Goal: Task Accomplishment & Management: Manage account settings

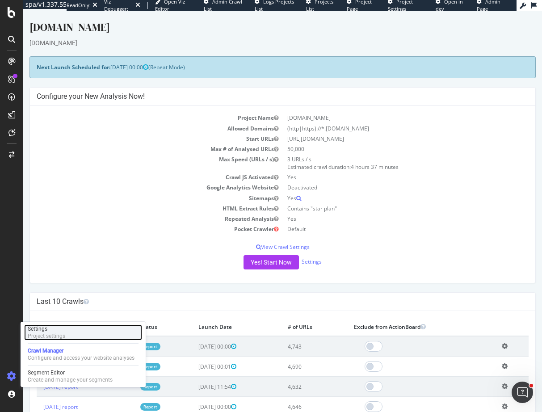
click at [55, 337] on div "Project settings" at bounding box center [47, 336] width 38 height 7
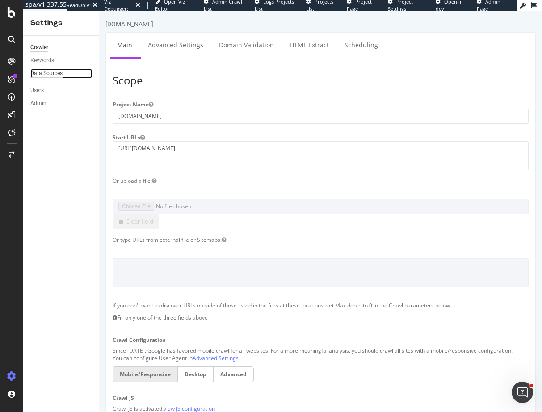
click at [49, 72] on div "Data Sources" at bounding box center [46, 73] width 32 height 9
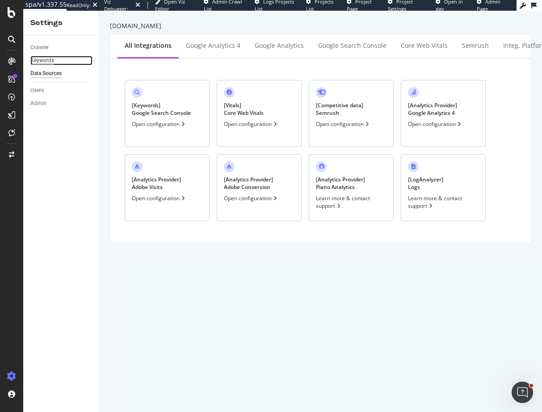
click at [48, 60] on div "Keywords" at bounding box center [42, 60] width 24 height 9
